Goal: Information Seeking & Learning: Learn about a topic

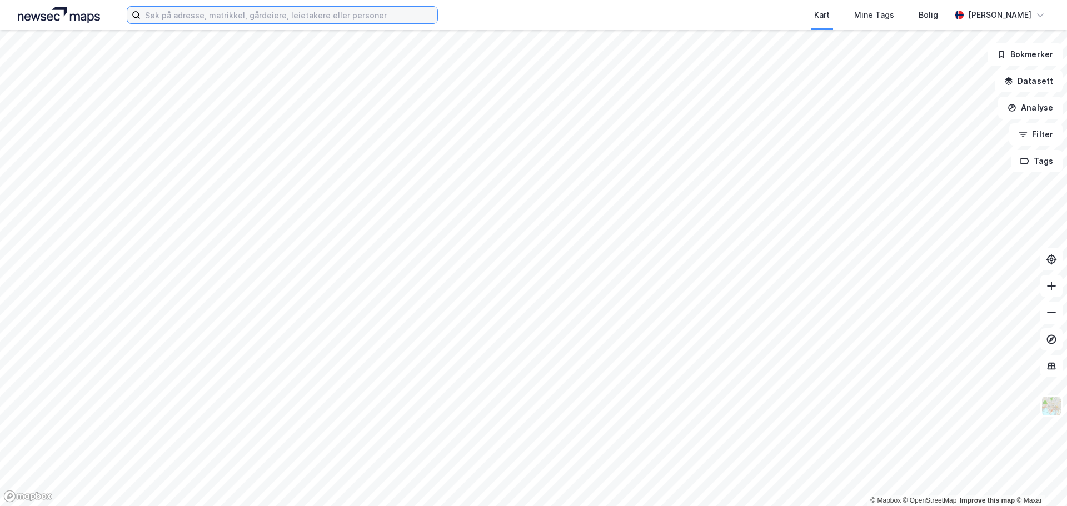
click at [371, 12] on input at bounding box center [289, 15] width 297 height 17
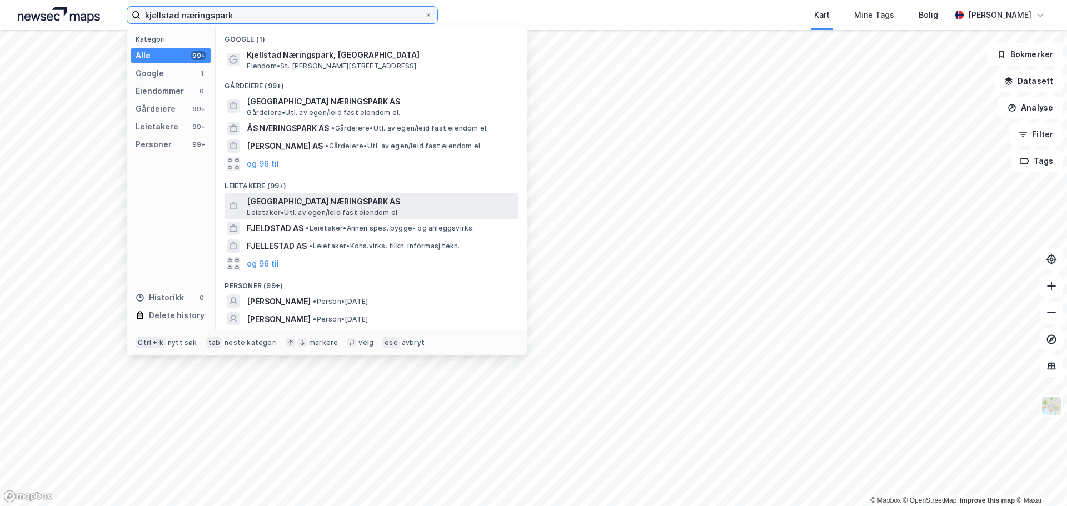
type input "kjellstad næringspark"
click at [353, 211] on span "Leietaker • Utl. av egen/leid fast eiendom el." at bounding box center [323, 212] width 152 height 9
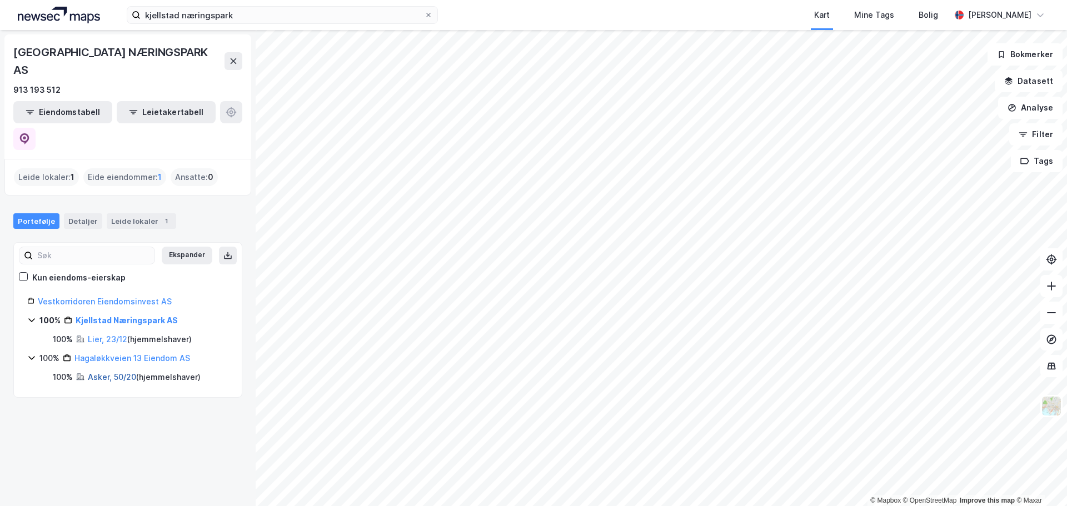
click at [105, 372] on link "Asker, 50/20" at bounding box center [112, 376] width 48 height 9
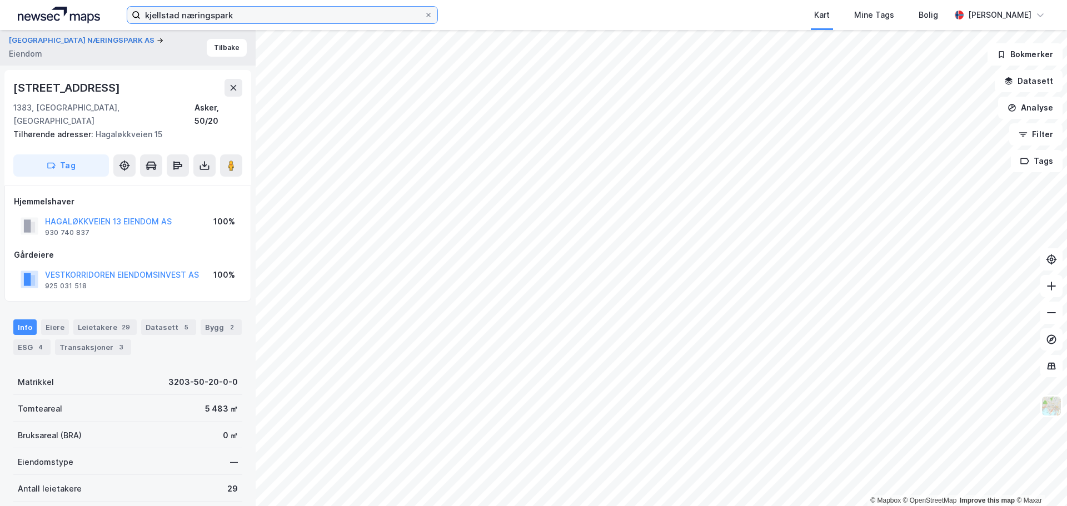
click at [289, 17] on input "kjellstad næringspark" at bounding box center [283, 15] width 284 height 17
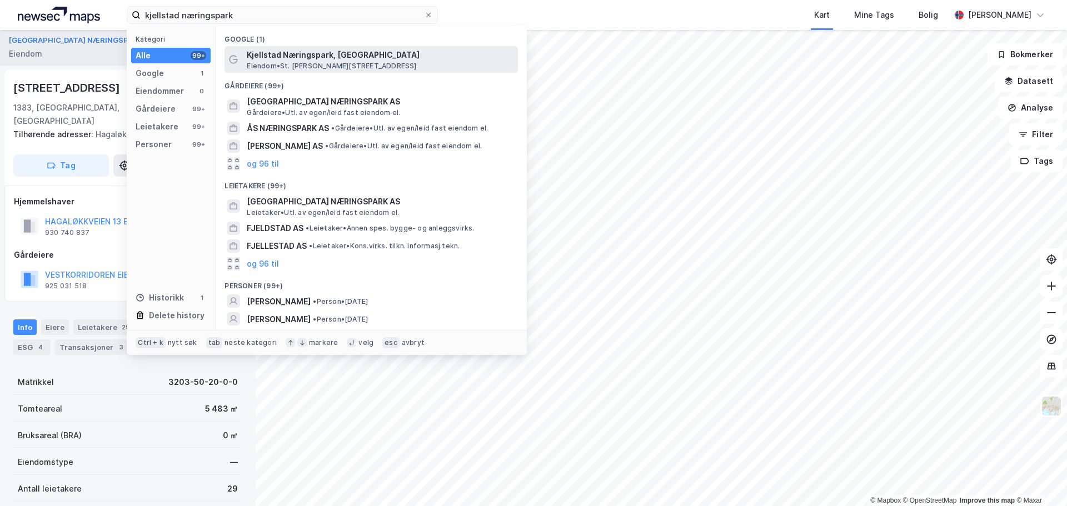
click at [291, 54] on span "Kjellstad Næringspark, [GEOGRAPHIC_DATA]" at bounding box center [380, 54] width 267 height 13
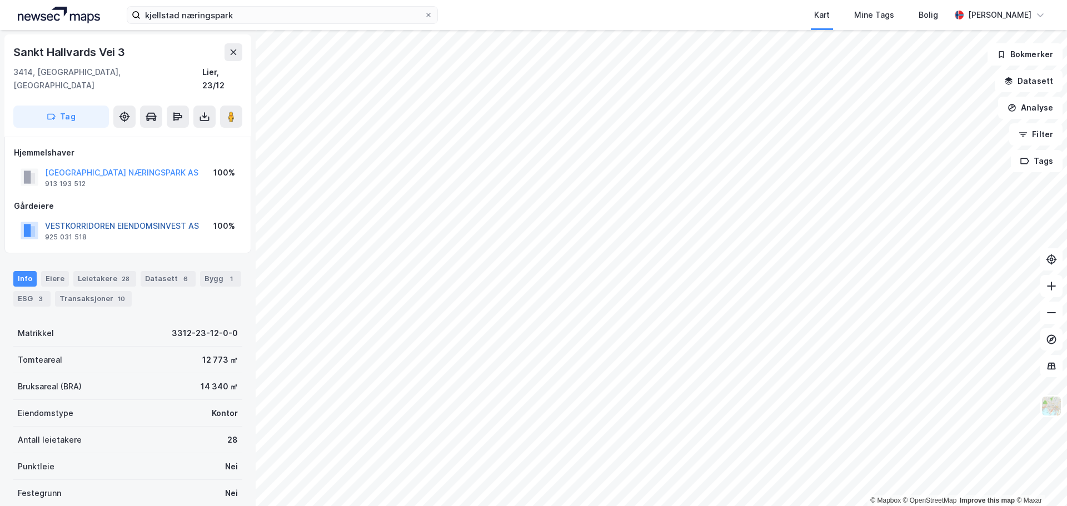
click at [0, 0] on button "VESTKORRIDOREN EIENDOMSINVEST AS" at bounding box center [0, 0] width 0 height 0
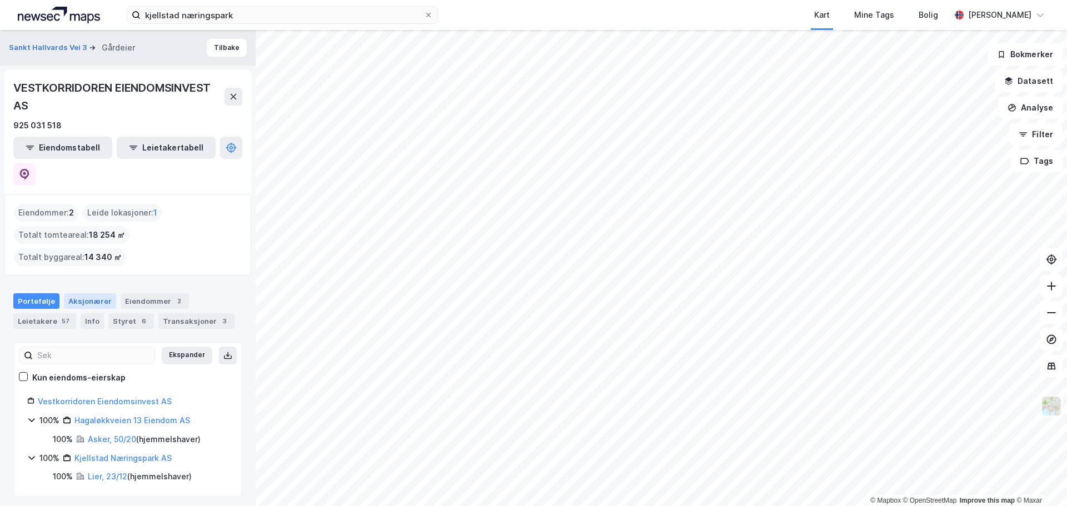
click at [81, 294] on div "Aksjonærer" at bounding box center [90, 302] width 52 height 16
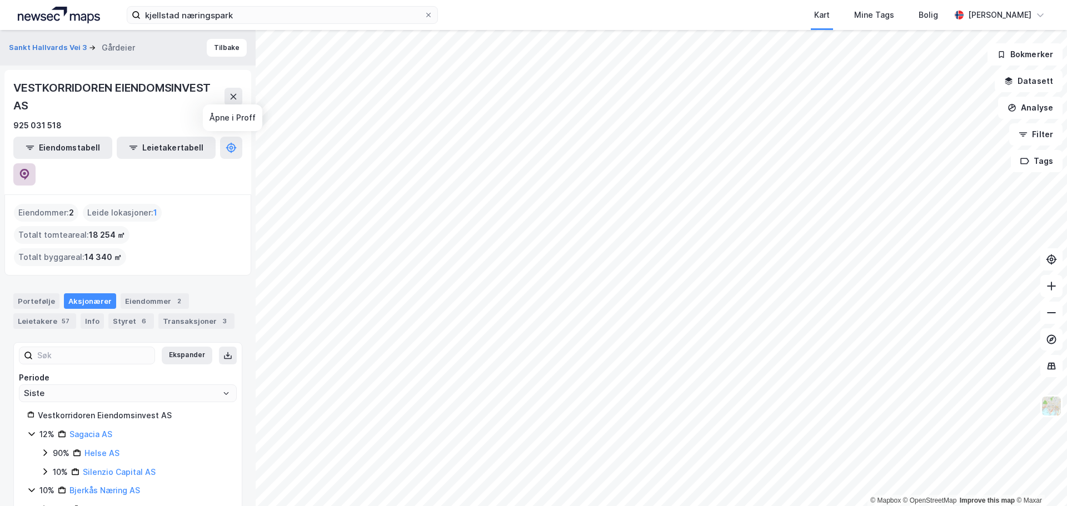
click at [36, 163] on button at bounding box center [24, 174] width 22 height 22
click at [161, 314] on div "Transaksjoner 3" at bounding box center [196, 322] width 76 height 16
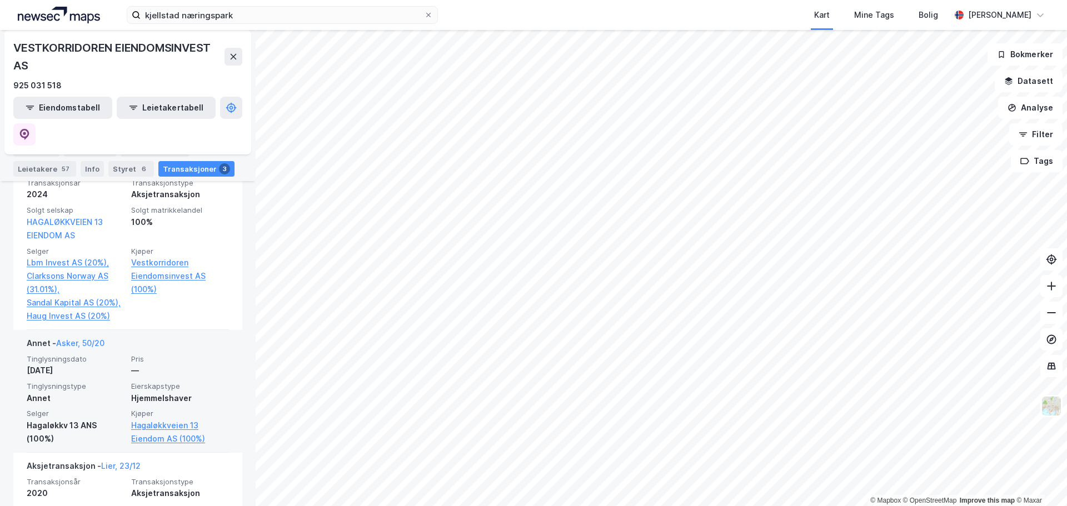
scroll to position [389, 0]
